Goal: Task Accomplishment & Management: Manage account settings

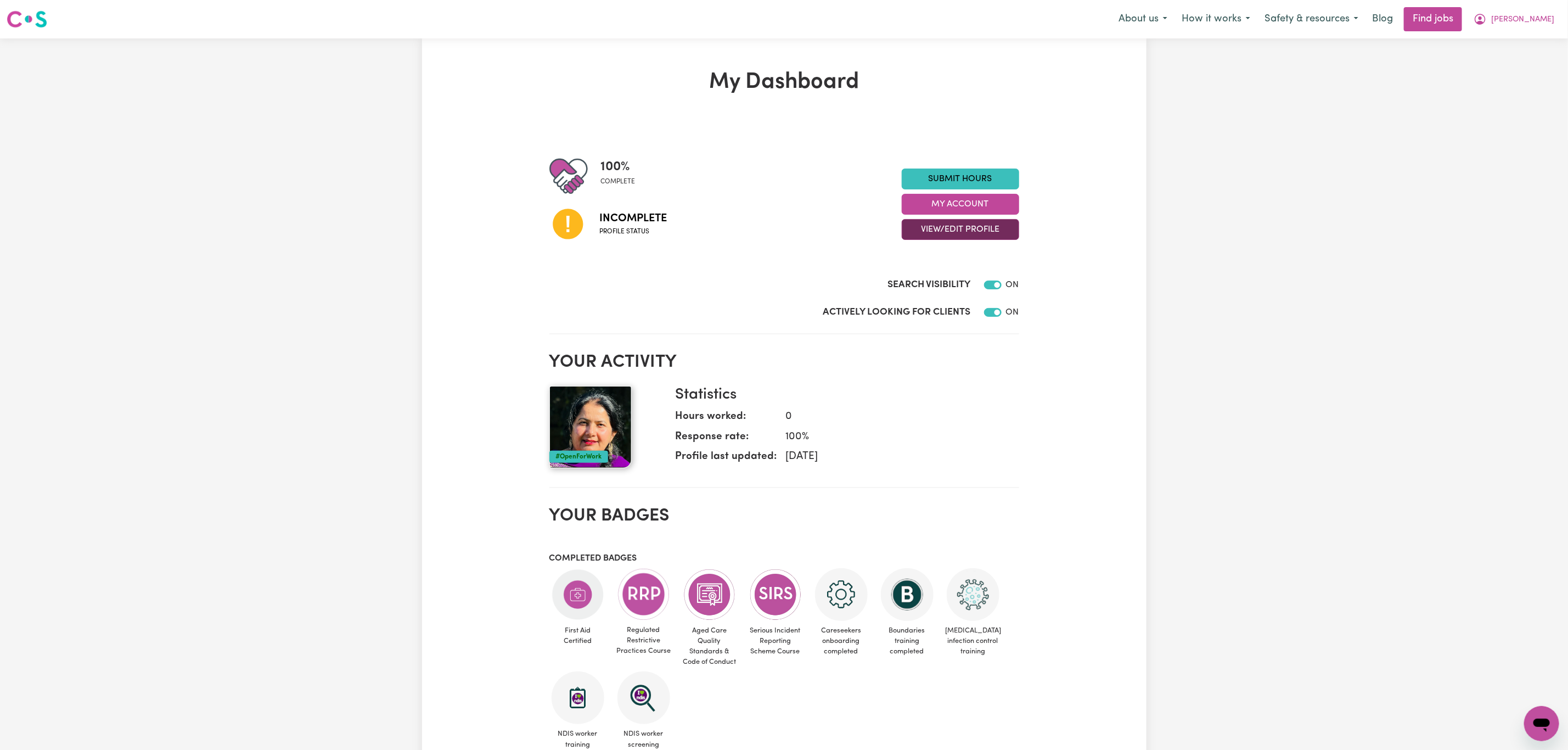
click at [960, 222] on button "View/Edit Profile" at bounding box center [960, 229] width 117 height 20
click at [943, 280] on link "Edit Profile" at bounding box center [954, 279] width 103 height 22
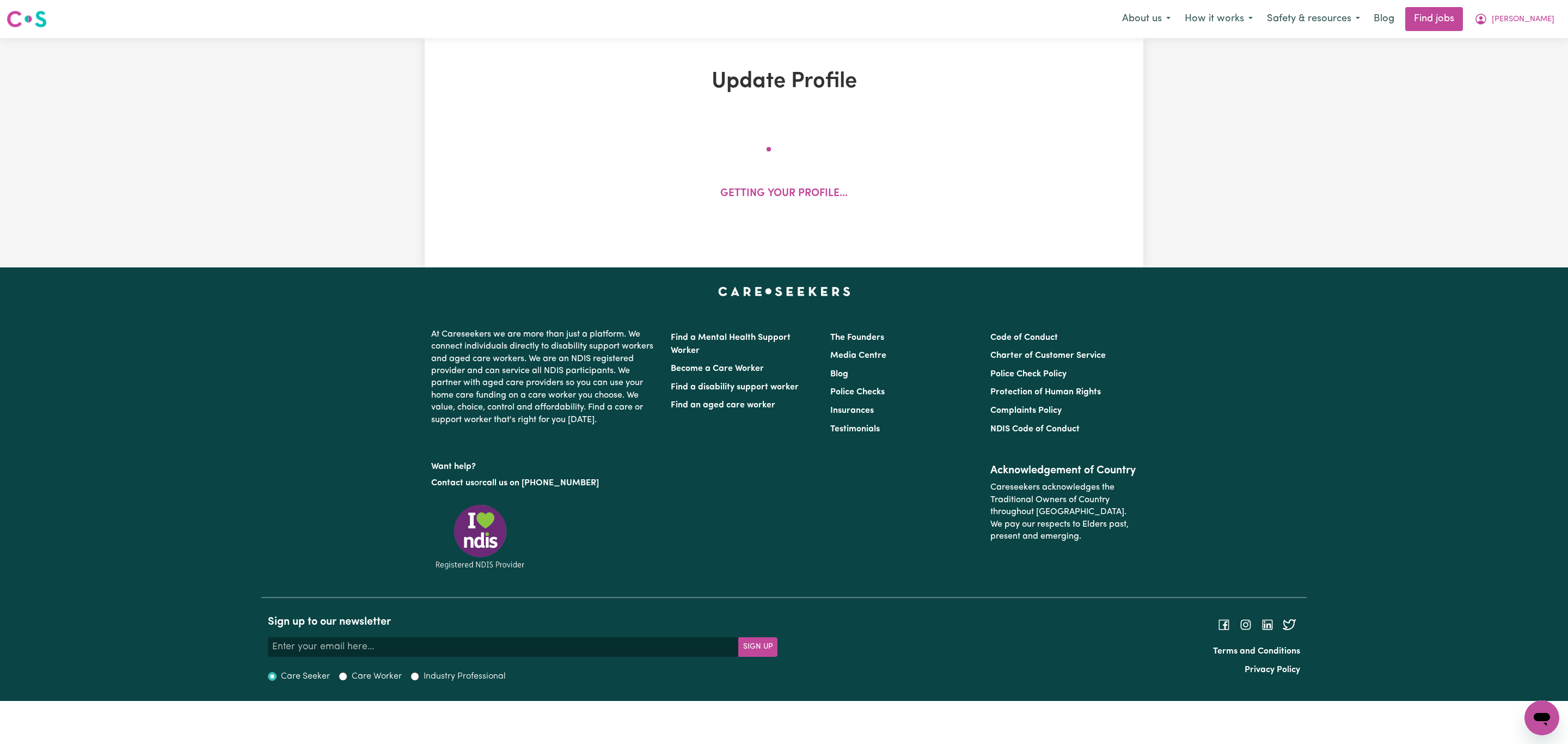
select select "female"
select select "Australian PR"
select select "Studying a healthcare related degree or qualification"
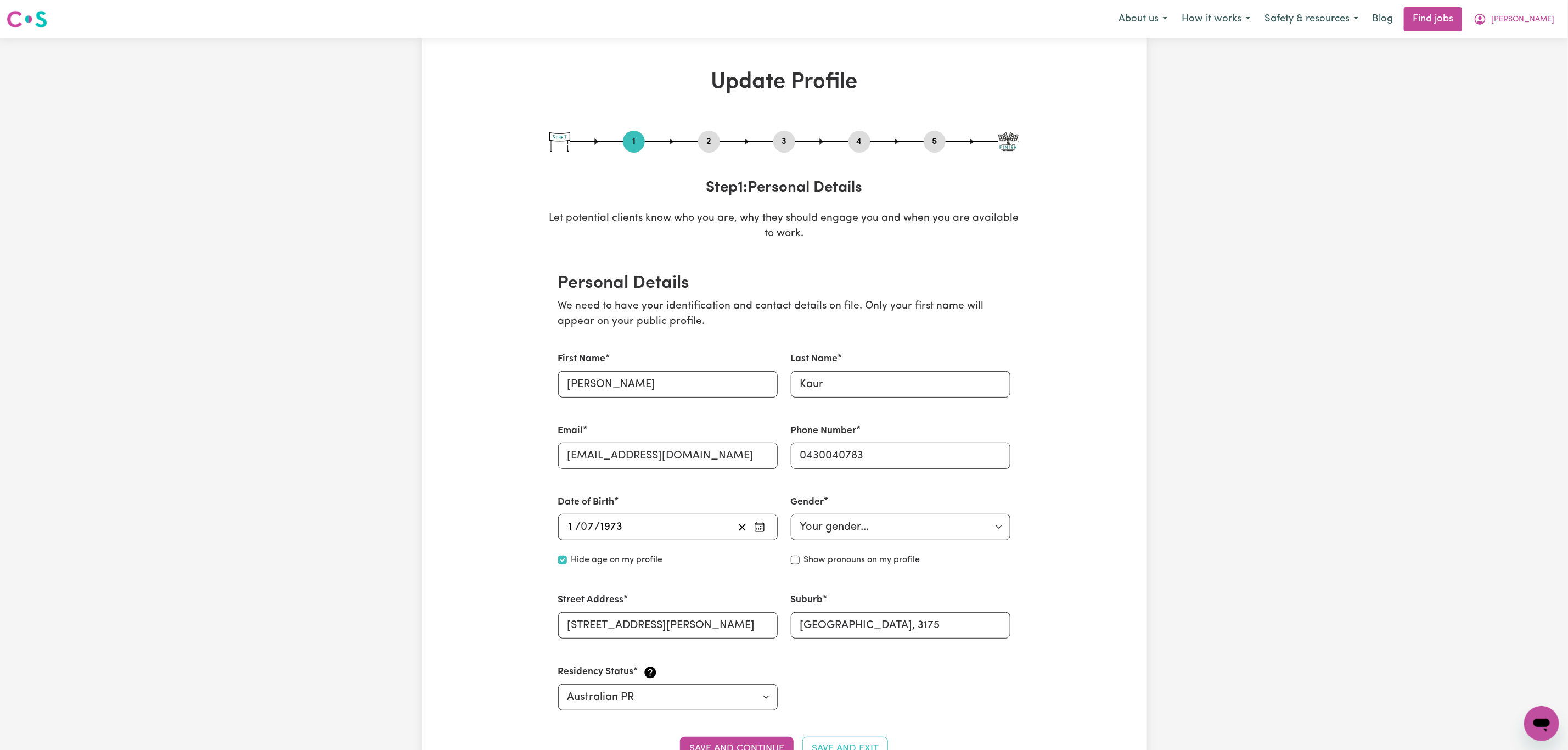
click at [712, 140] on button "2" at bounding box center [709, 141] width 22 height 14
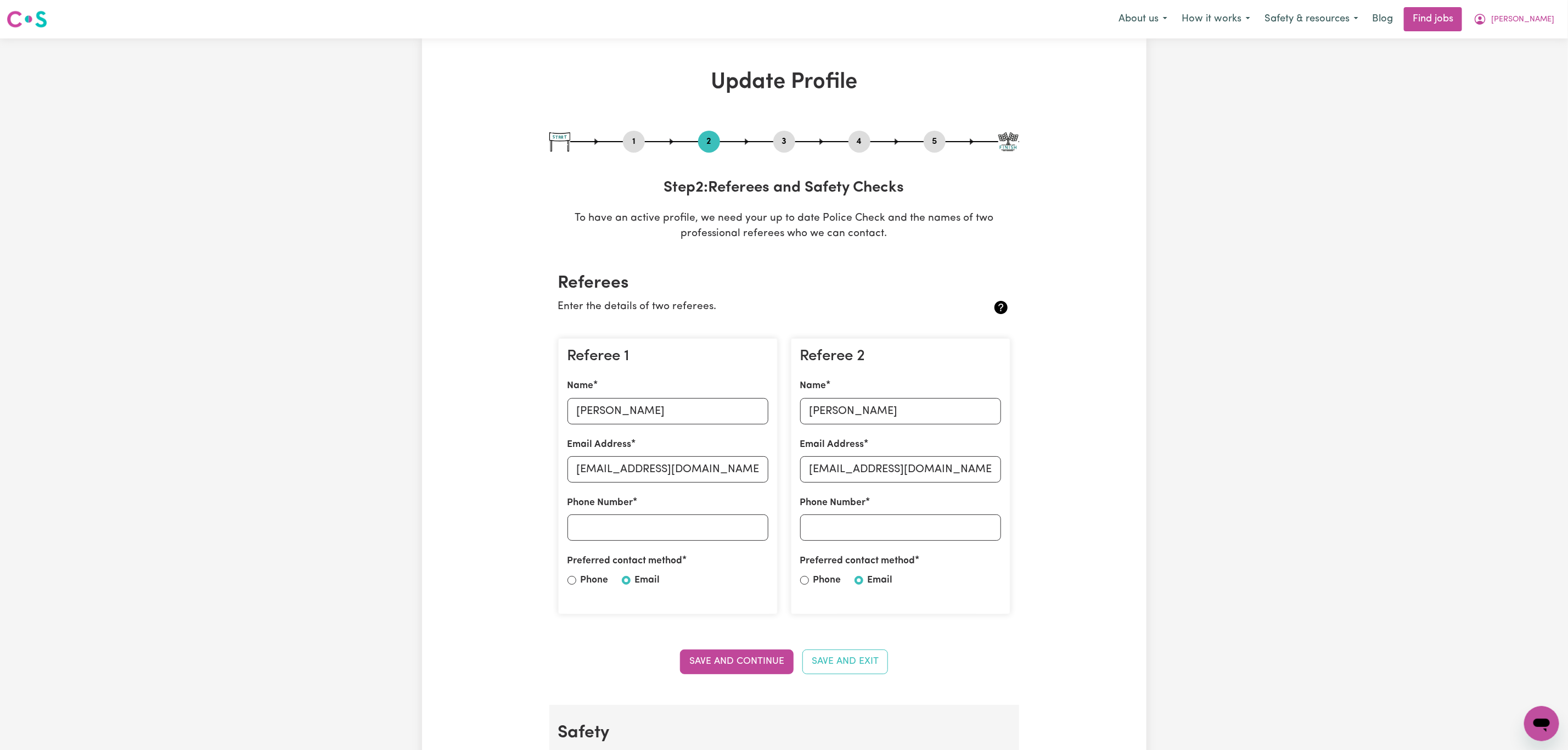
drag, startPoint x: 630, startPoint y: 130, endPoint x: 630, endPoint y: 142, distance: 12.0
click at [630, 139] on div "1 2 3 4 5" at bounding box center [784, 141] width 470 height 22
click at [630, 142] on button "1" at bounding box center [633, 141] width 22 height 14
select select "female"
select select "Australian PR"
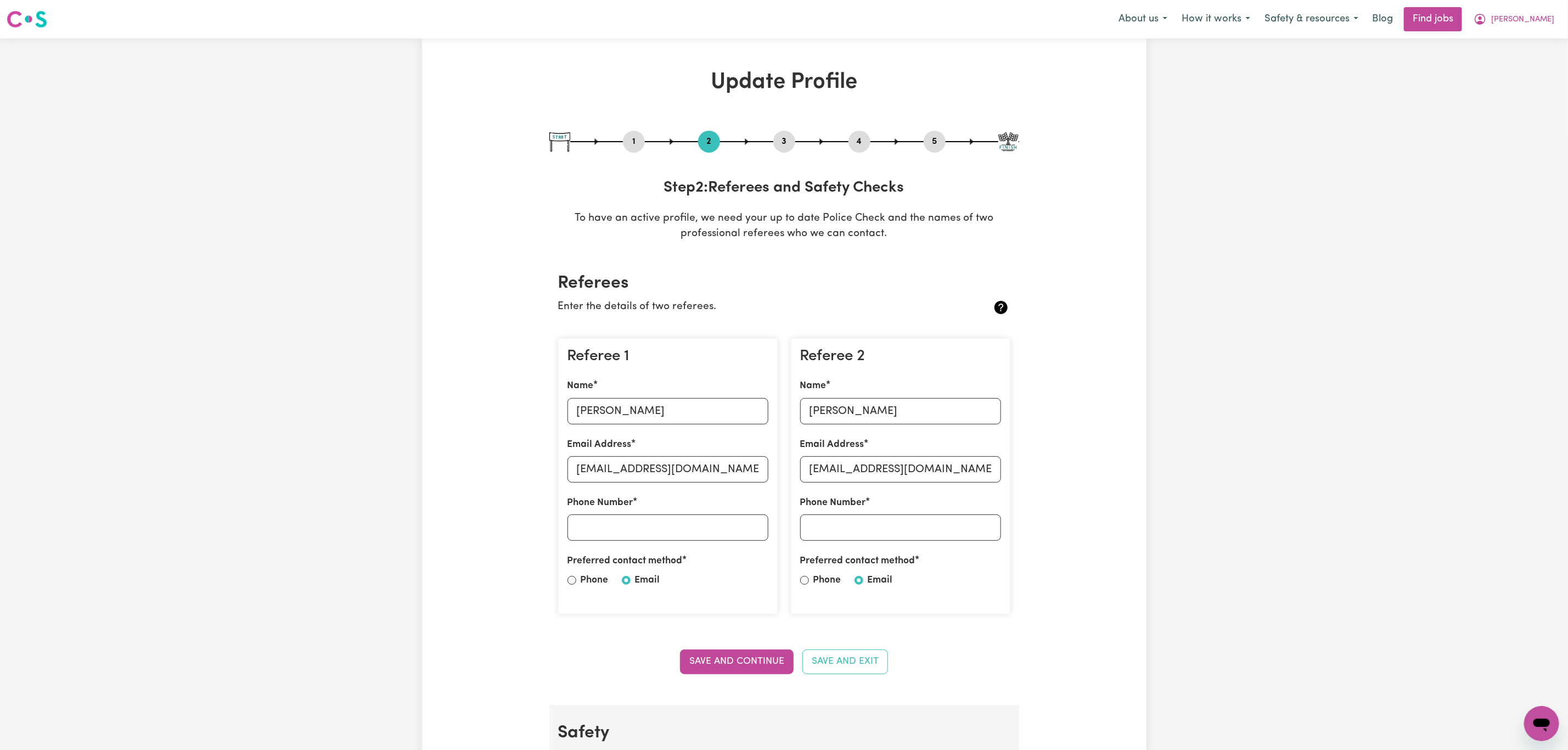
select select "Studying a healthcare related degree or qualification"
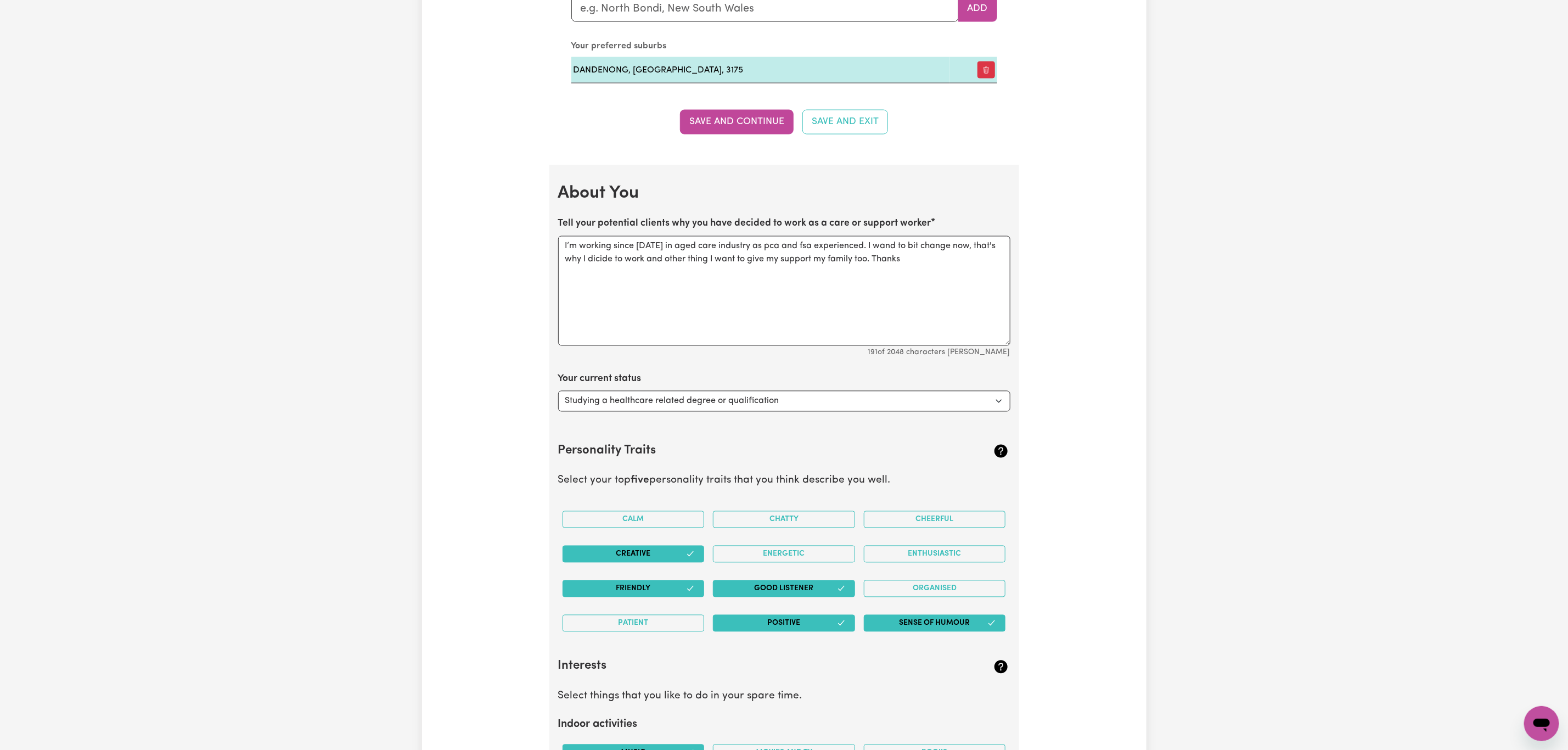
scroll to position [1400, 0]
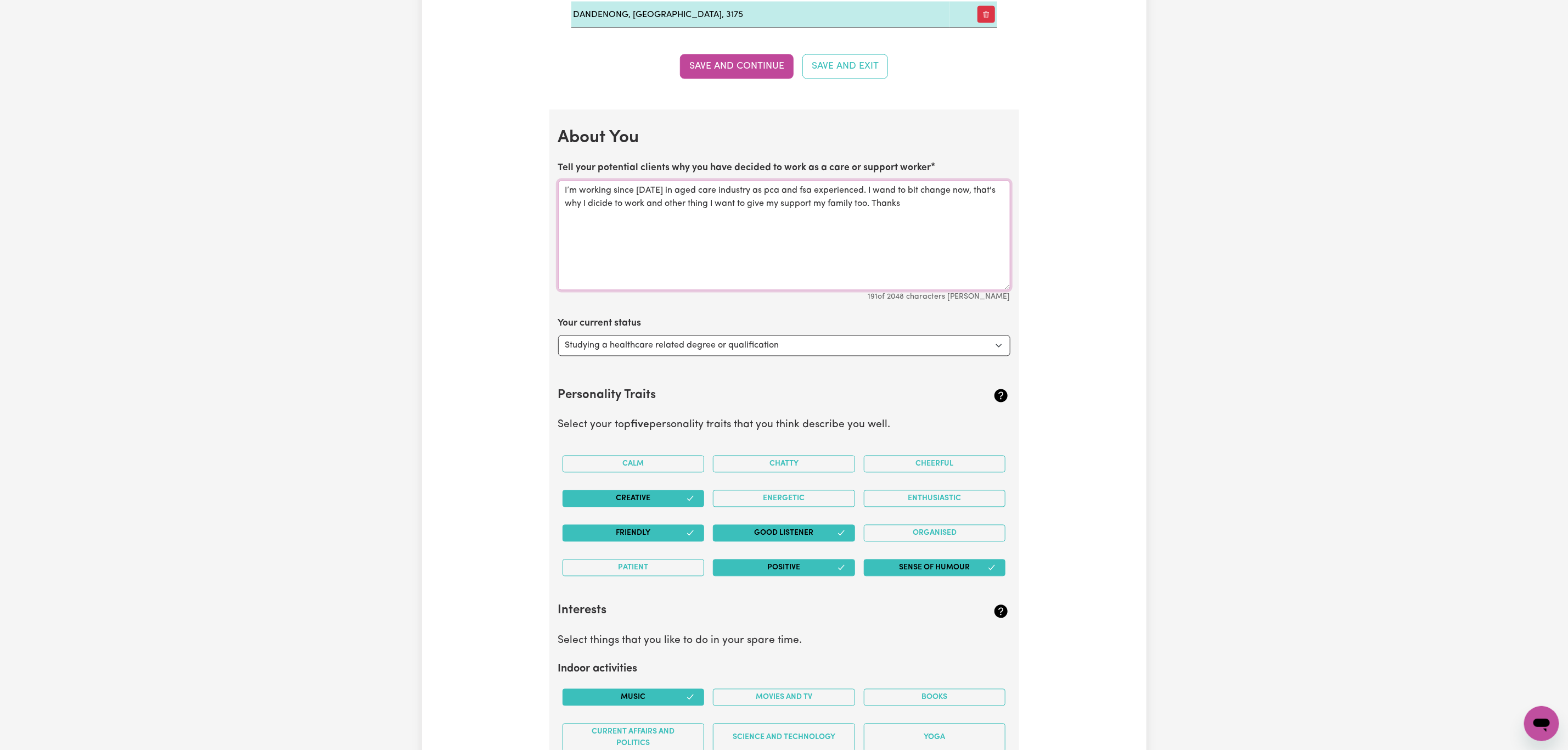
click at [584, 193] on textarea "I’m working since 2011 in aged care industry as pca and fsa experienced. I wand…" at bounding box center [784, 235] width 452 height 110
click at [685, 201] on textarea "I've been working since 2011 in aged care industry as pca and fsa experienced. …" at bounding box center [784, 235] width 452 height 110
click at [847, 197] on textarea "I've been working since 2011 in the aged care industry as pca and fsa experienc…" at bounding box center [784, 235] width 452 height 110
click at [953, 211] on textarea "I've been working since 2011 in the aged care industry as pca and fsa support w…" at bounding box center [784, 235] width 452 height 110
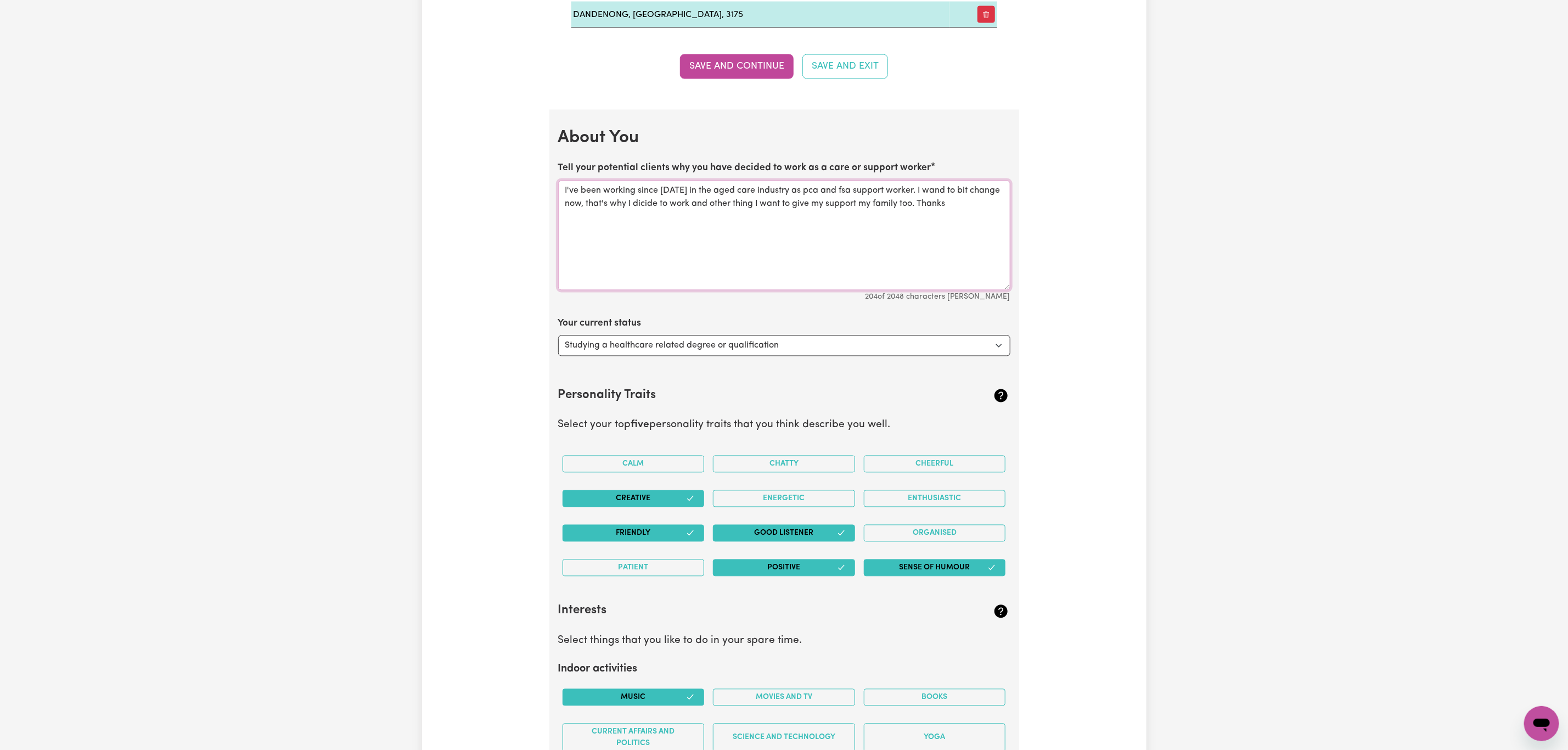
drag, startPoint x: 956, startPoint y: 212, endPoint x: 906, endPoint y: 199, distance: 51.7
click at [906, 199] on textarea "I've been working since 2011 in the aged care industry as pca and fsa support w…" at bounding box center [784, 235] width 452 height 110
click at [755, 225] on textarea "I've been working since 2011 in the aged care industry as pca and fsa support w…" at bounding box center [784, 235] width 452 height 110
drag, startPoint x: 962, startPoint y: 215, endPoint x: 903, endPoint y: 193, distance: 63.0
click at [907, 198] on textarea "I've been working since 2011 in the aged care industry as pca and fsa support w…" at bounding box center [784, 235] width 452 height 110
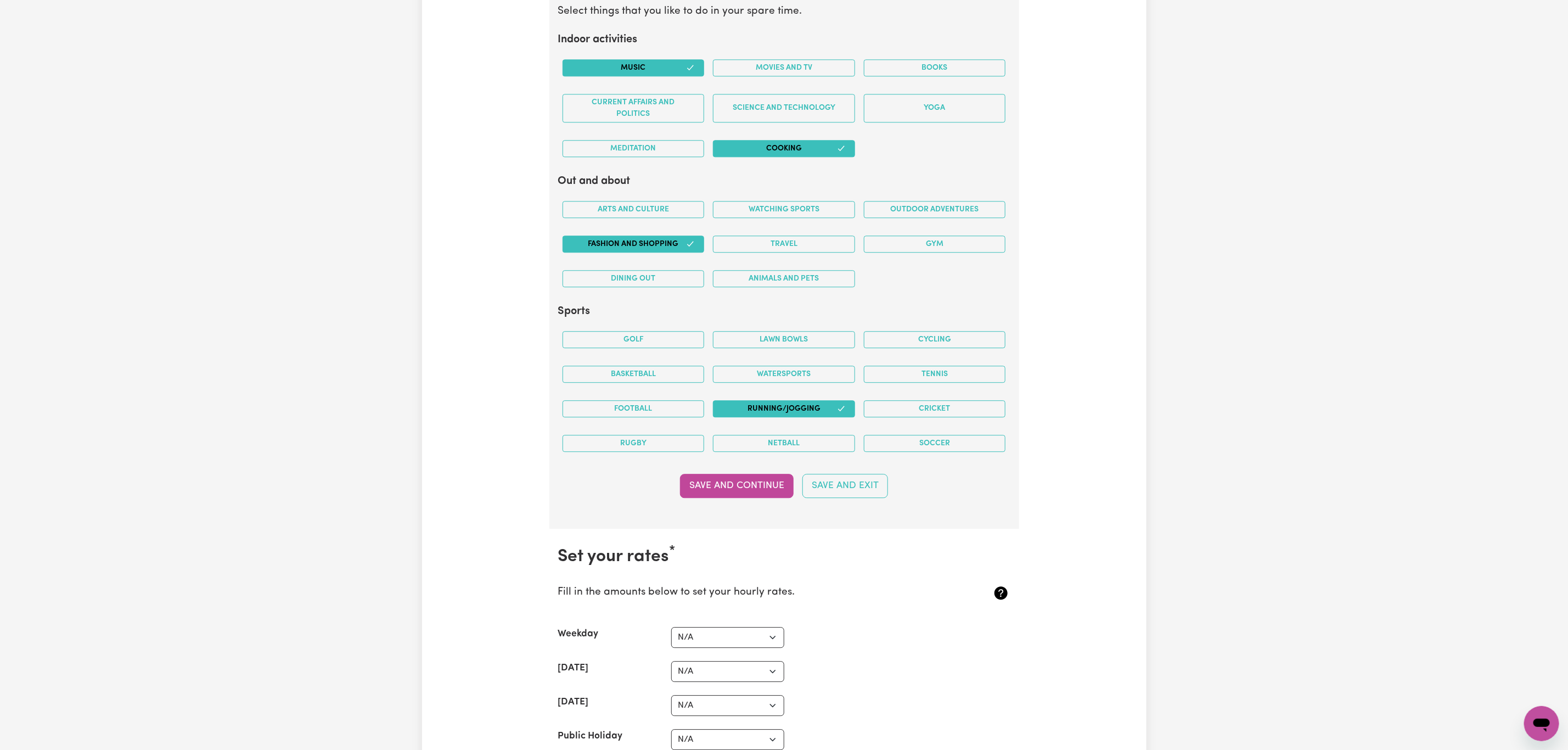
scroll to position [2059, 0]
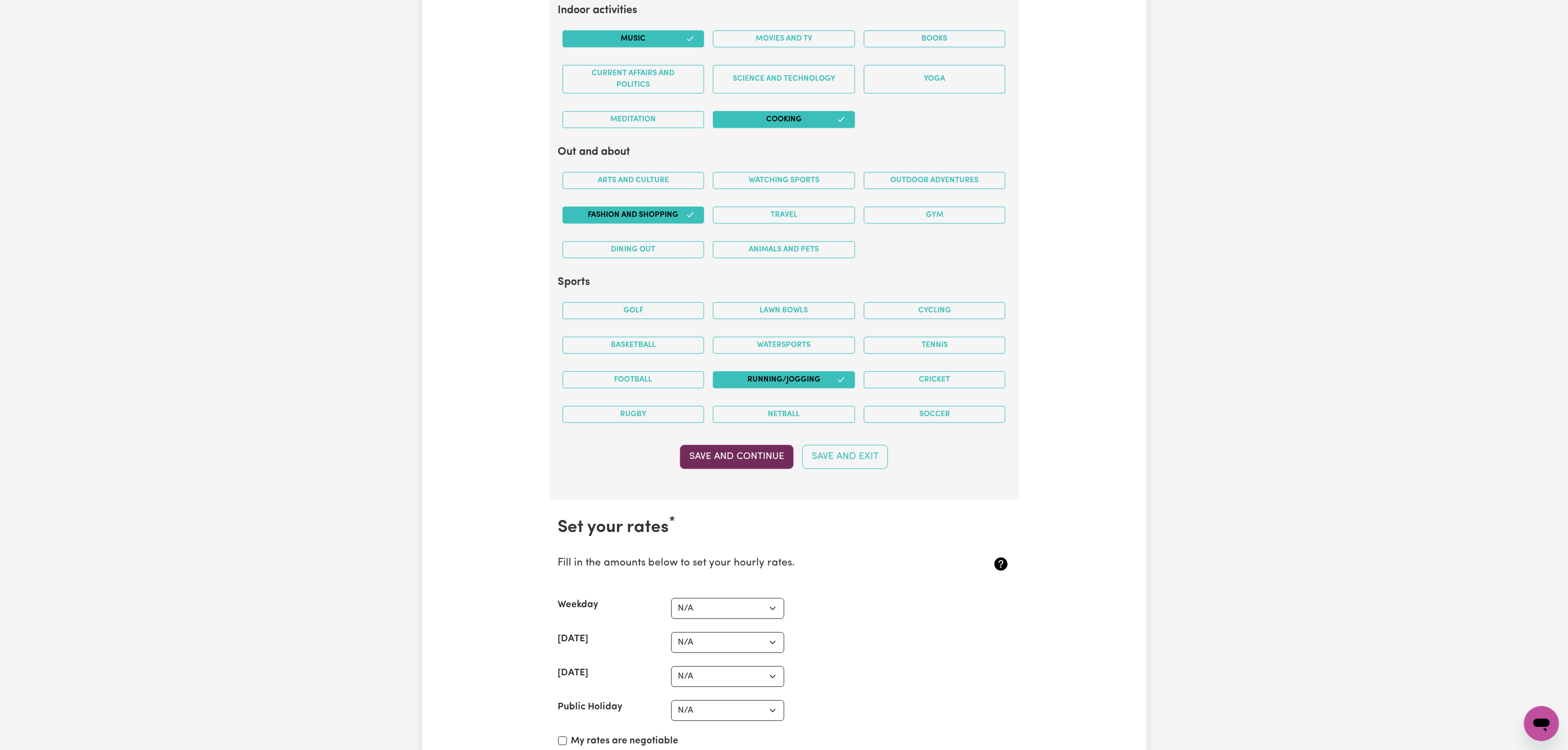
type textarea "I've been working since 2011 in the aged care industry as pca and fsa support w…"
click at [736, 467] on button "Save and Continue" at bounding box center [737, 456] width 114 height 24
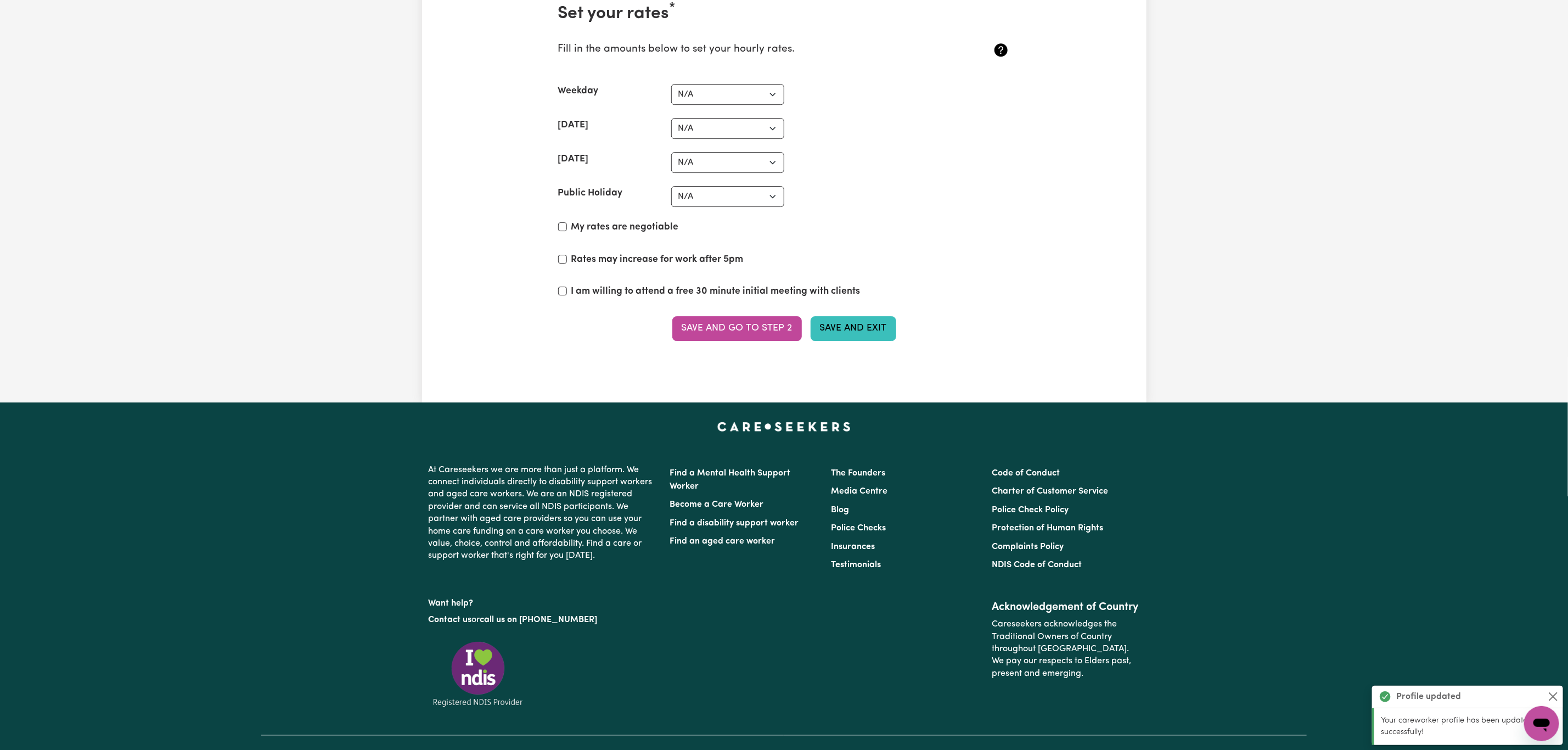
click at [841, 340] on button "Save and Exit" at bounding box center [854, 328] width 85 height 24
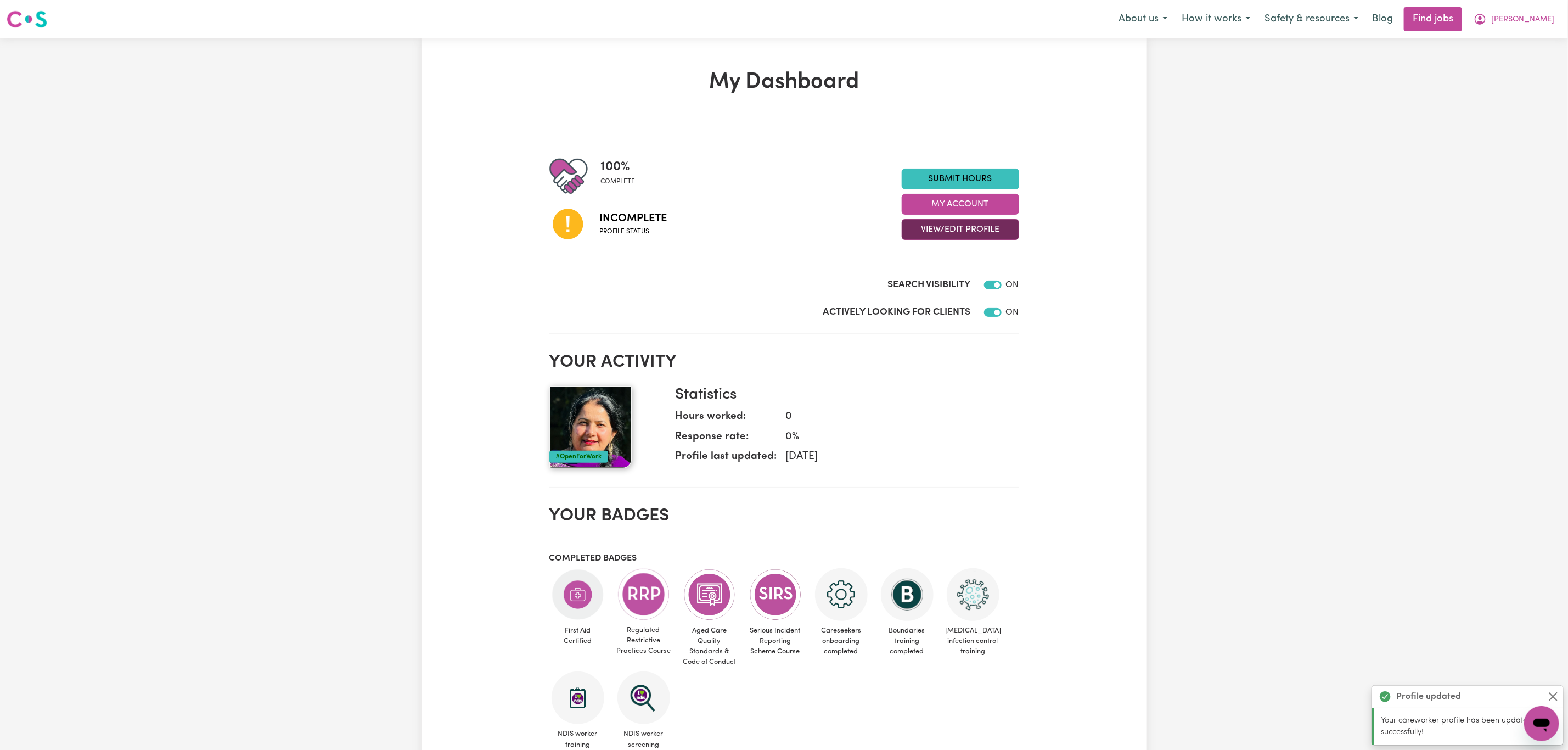
click at [945, 234] on button "View/Edit Profile" at bounding box center [960, 229] width 117 height 20
click at [945, 260] on link "View Profile" at bounding box center [954, 257] width 103 height 22
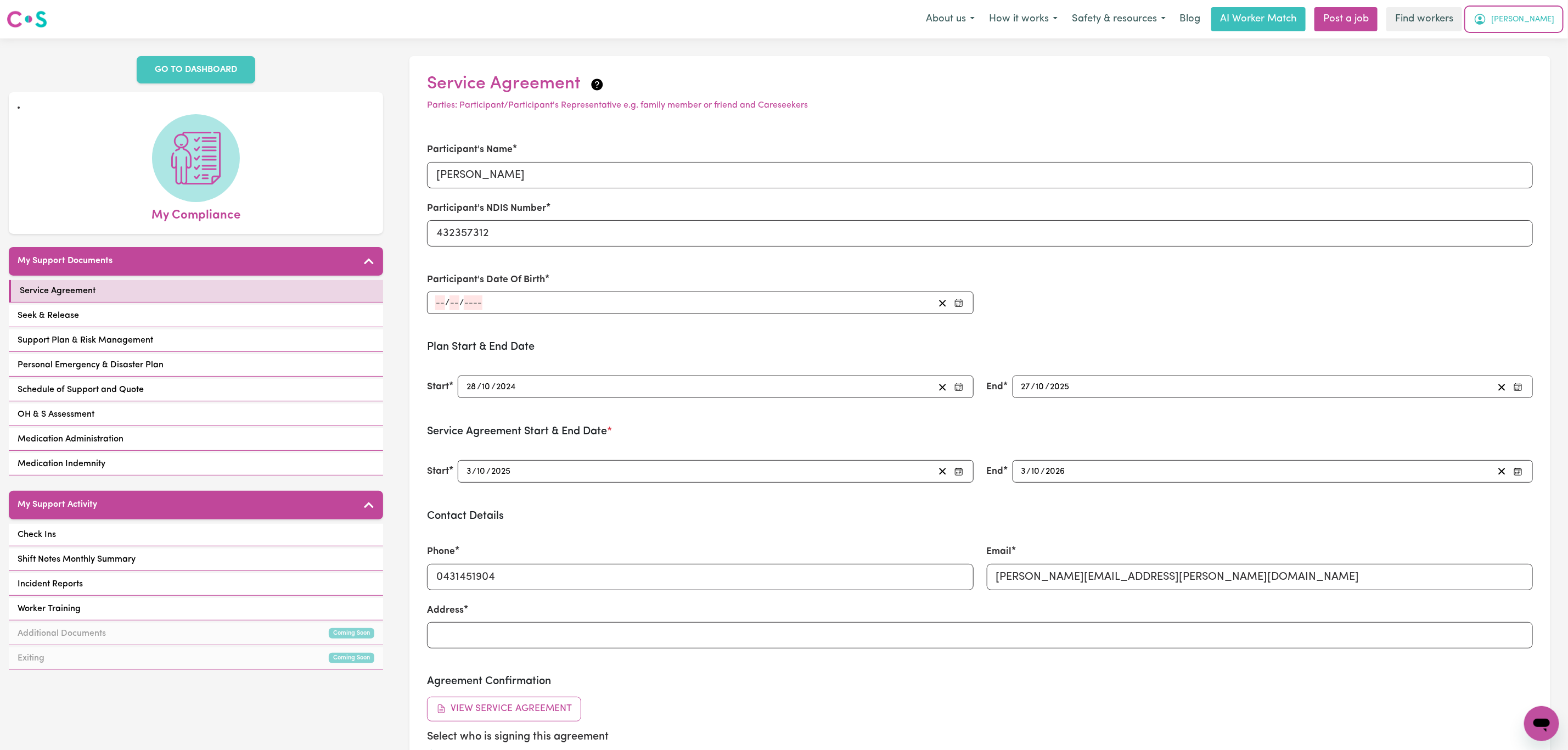
click at [1542, 21] on span "[PERSON_NAME]" at bounding box center [1523, 20] width 63 height 12
click at [1501, 65] on link "Logout" at bounding box center [1518, 62] width 87 height 20
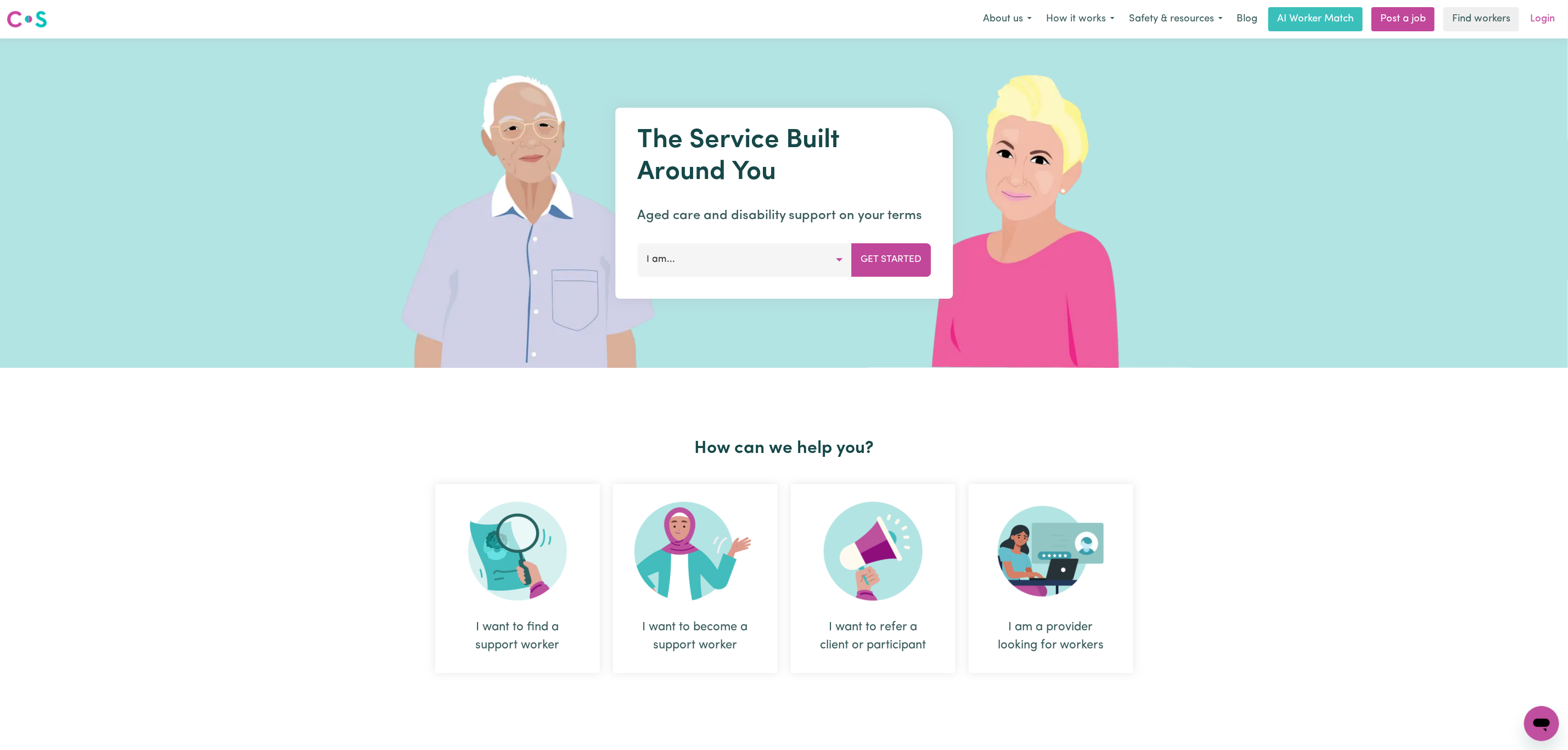
click at [1554, 17] on link "Login" at bounding box center [1542, 19] width 38 height 24
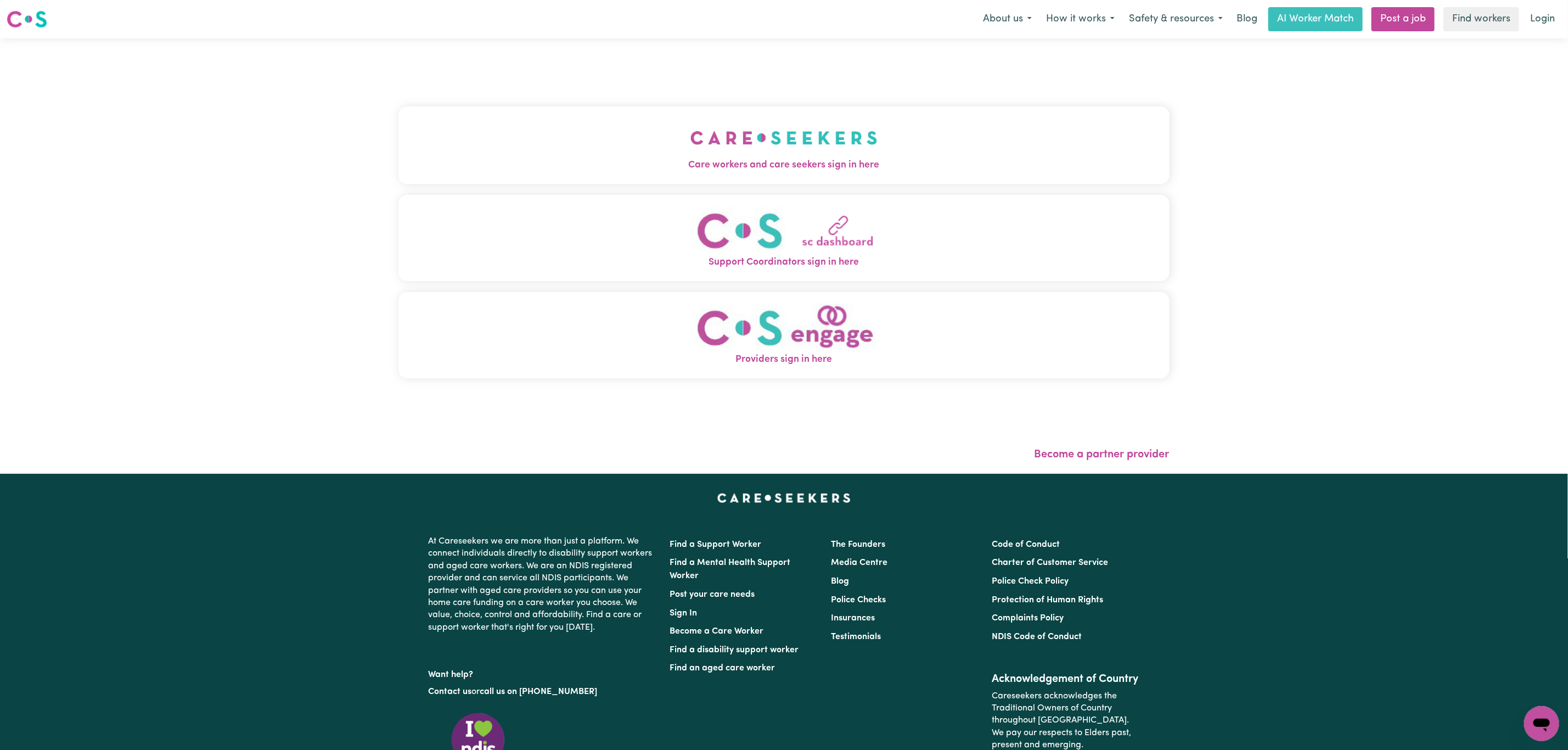
click at [430, 159] on span "Care workers and care seekers sign in here" at bounding box center [784, 165] width 771 height 14
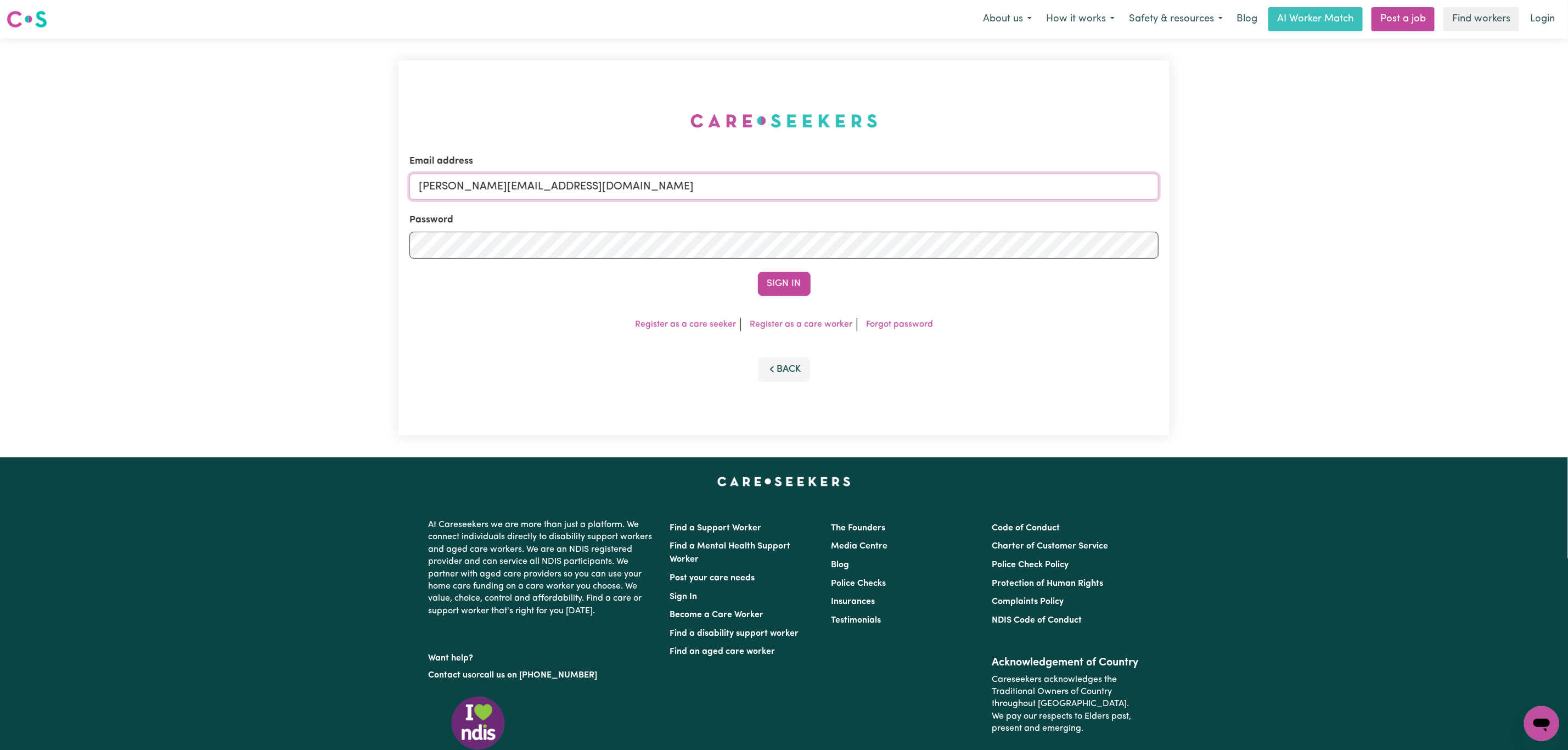
click at [486, 183] on input "[PERSON_NAME][EMAIL_ADDRESS][DOMAIN_NAME]" at bounding box center [784, 187] width 749 height 27
drag, startPoint x: 476, startPoint y: 189, endPoint x: 810, endPoint y: 154, distance: 335.8
click at [796, 188] on input "[EMAIL_ADDRESS][PERSON_NAME][DOMAIN_NAME]" at bounding box center [784, 187] width 749 height 27
type input "[EMAIL_ADDRESS][DOMAIN_NAME]"
click at [758, 272] on button "Sign In" at bounding box center [784, 283] width 52 height 24
